Goal: Register for event/course

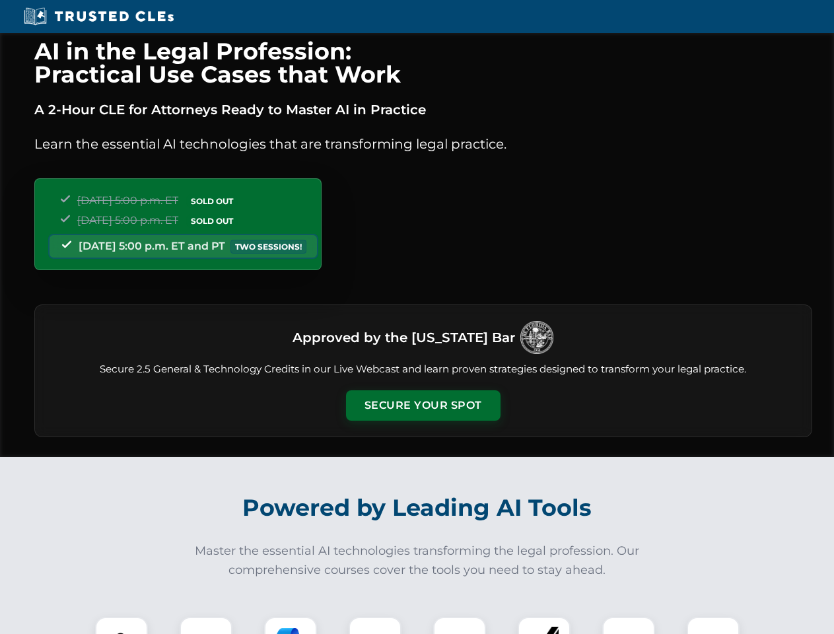
click at [423, 405] on button "Secure Your Spot" at bounding box center [423, 405] width 155 height 30
click at [122, 625] on img at bounding box center [121, 643] width 38 height 38
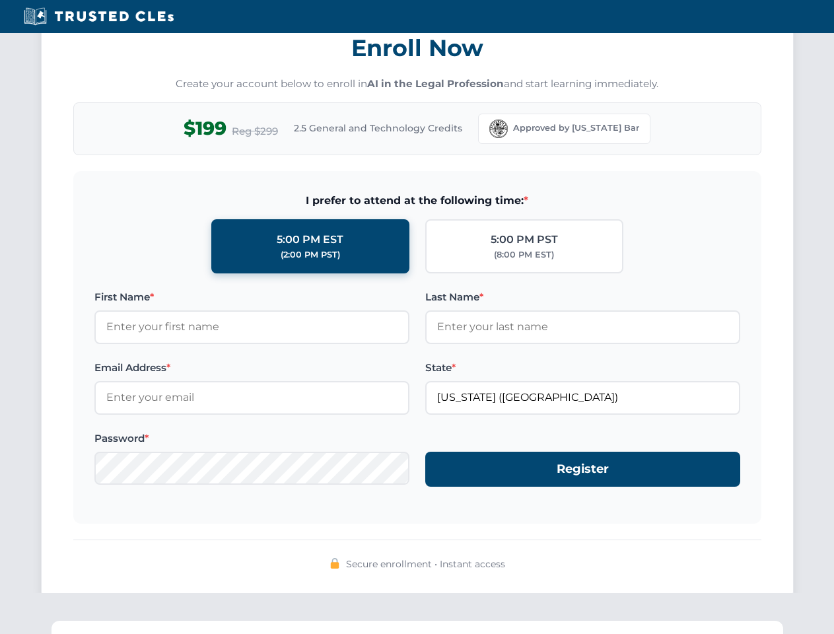
scroll to position [1296, 0]
